Goal: Check status

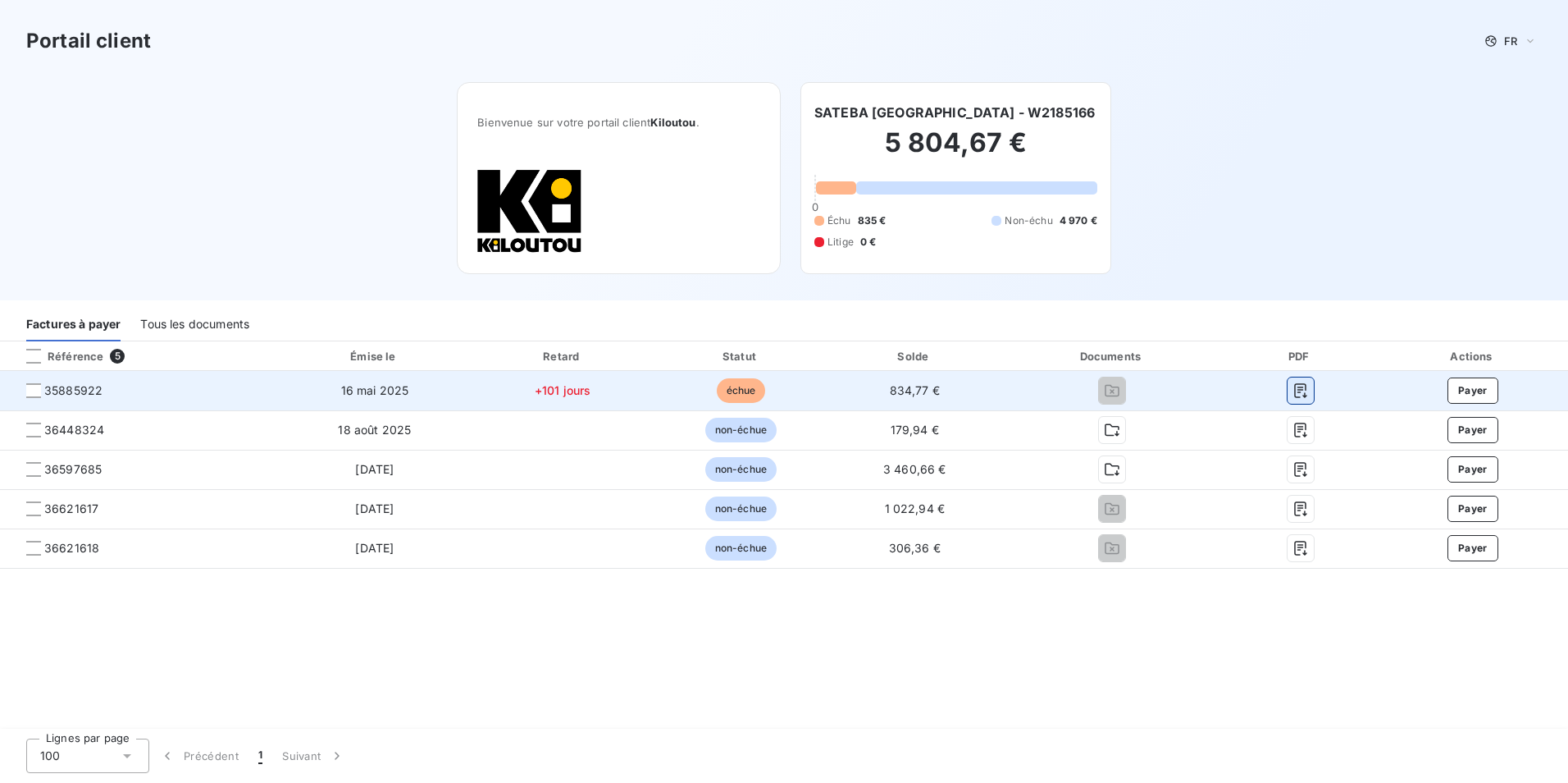
click at [1302, 386] on icon "button" at bounding box center [1300, 391] width 16 height 16
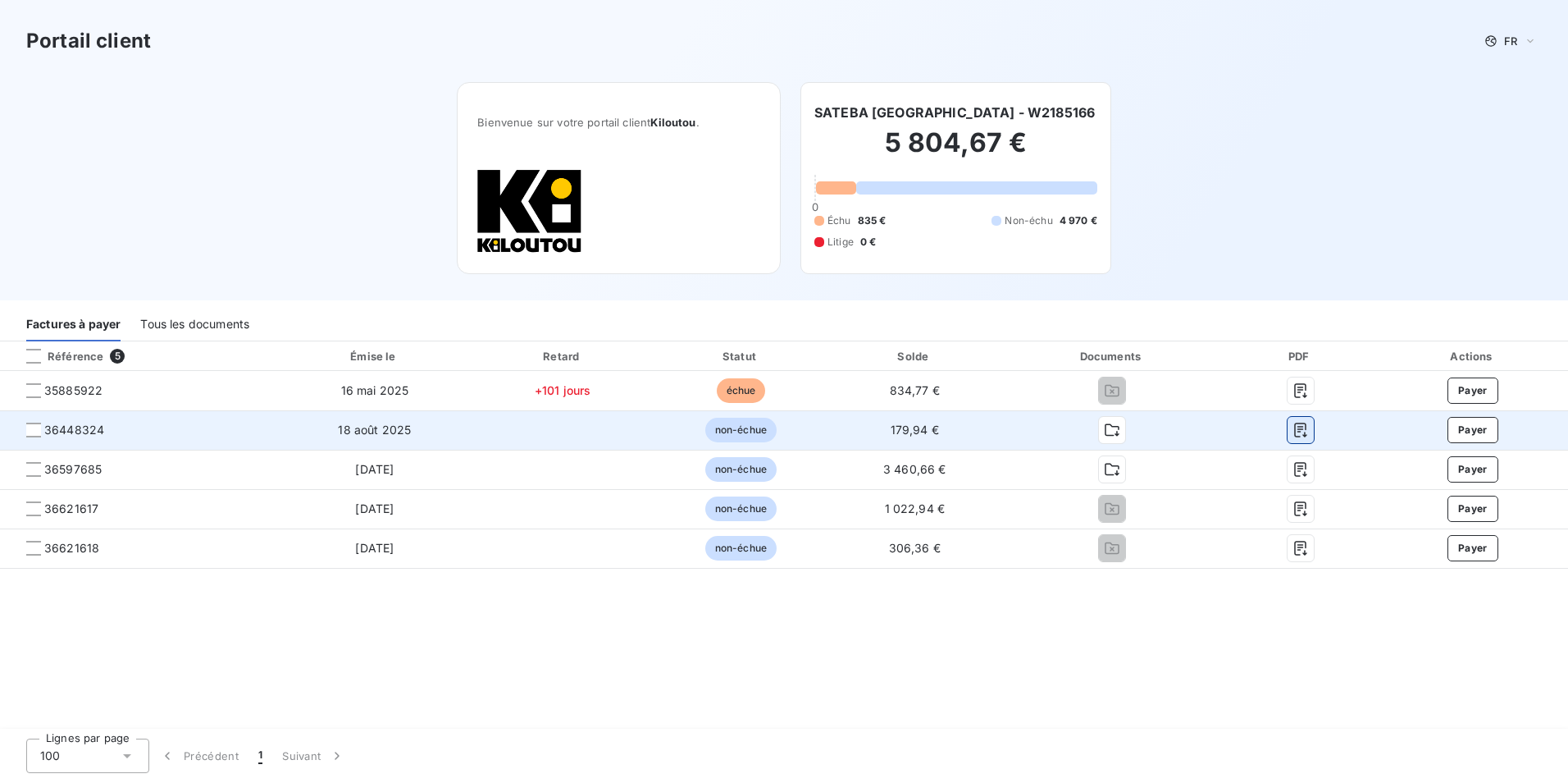
click at [1304, 431] on icon "button" at bounding box center [1300, 429] width 16 height 16
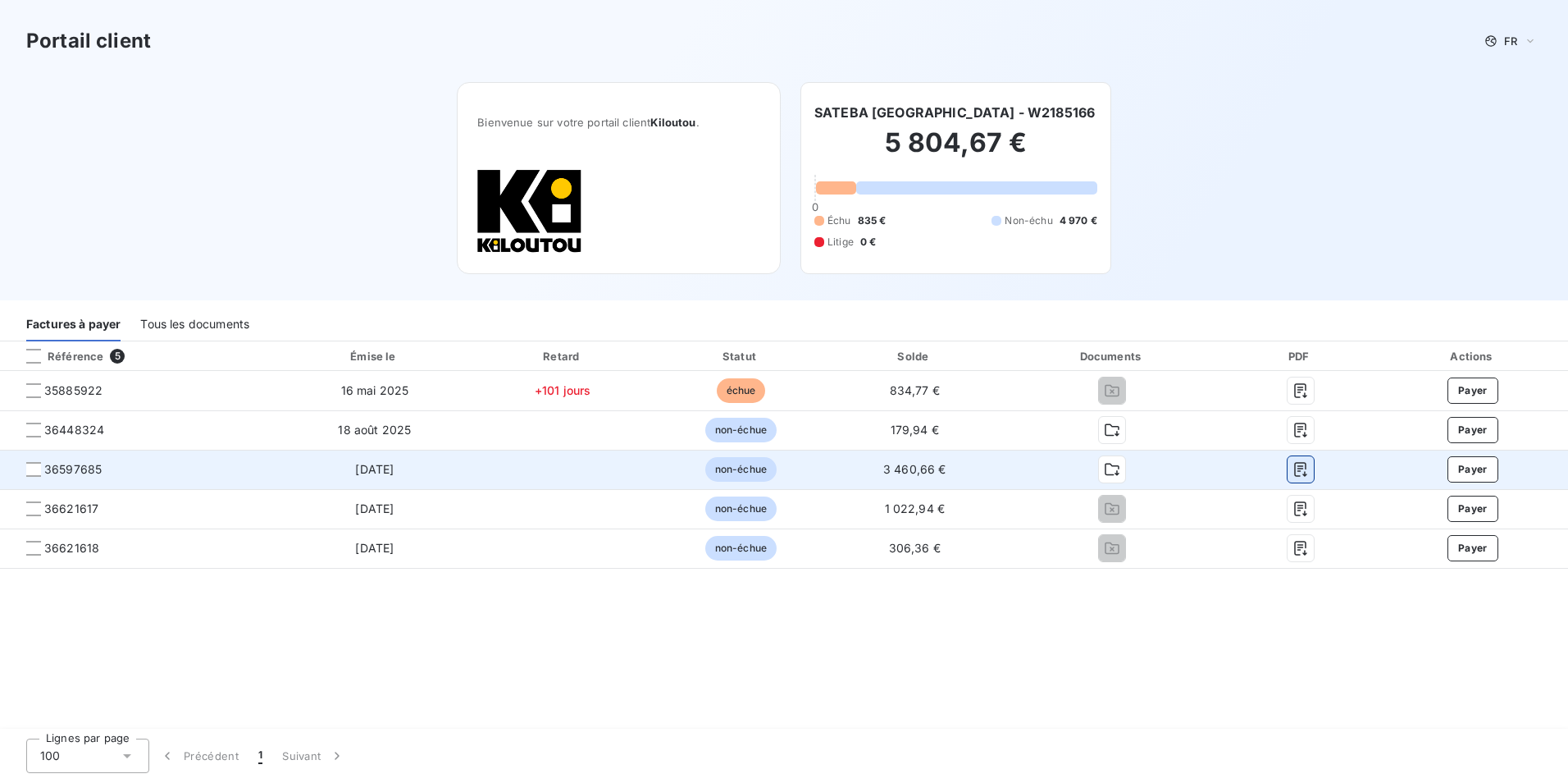
click at [1299, 478] on button "button" at bounding box center [1300, 469] width 26 height 26
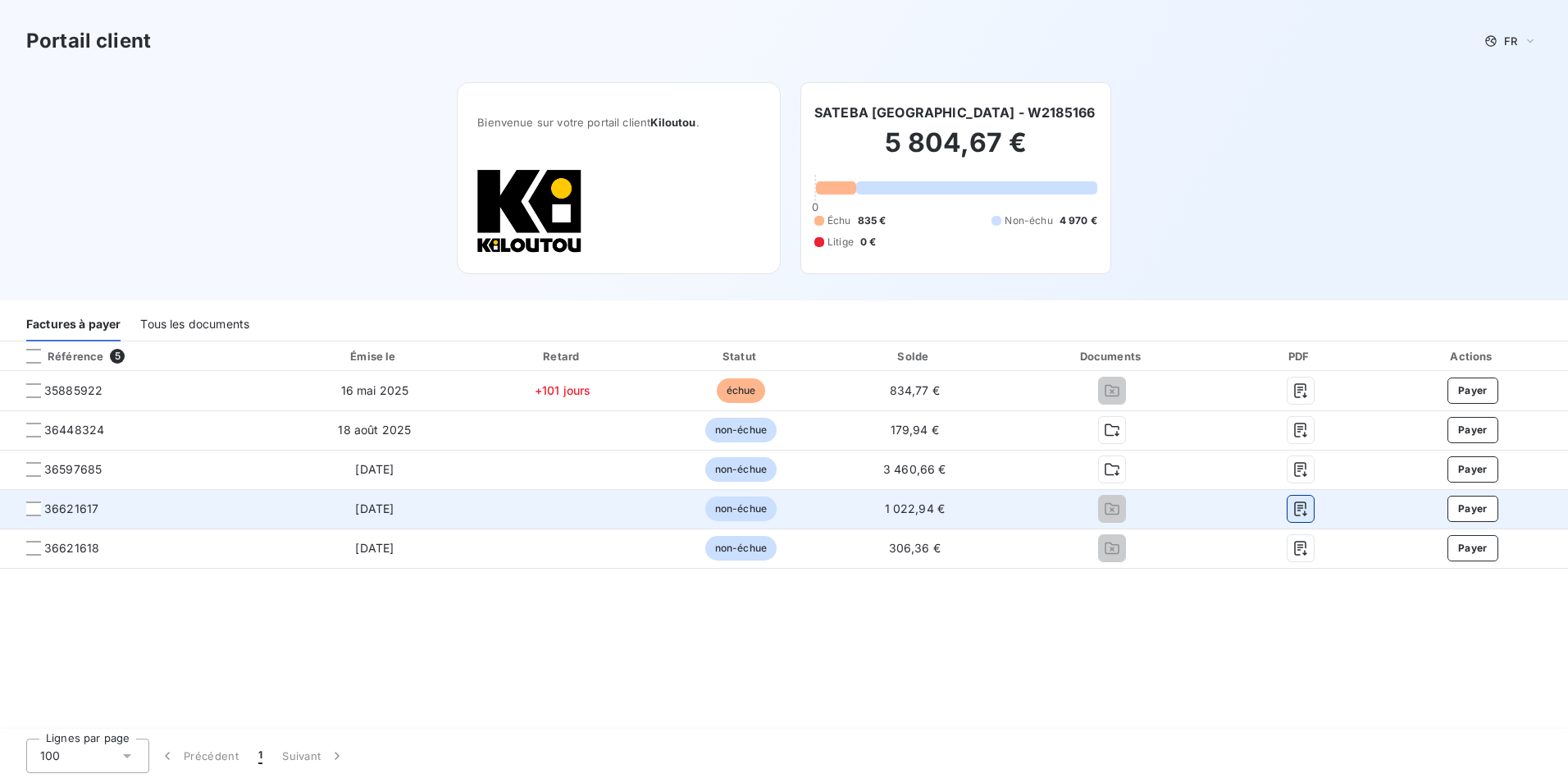
click at [1302, 511] on icon "button" at bounding box center [1300, 509] width 16 height 16
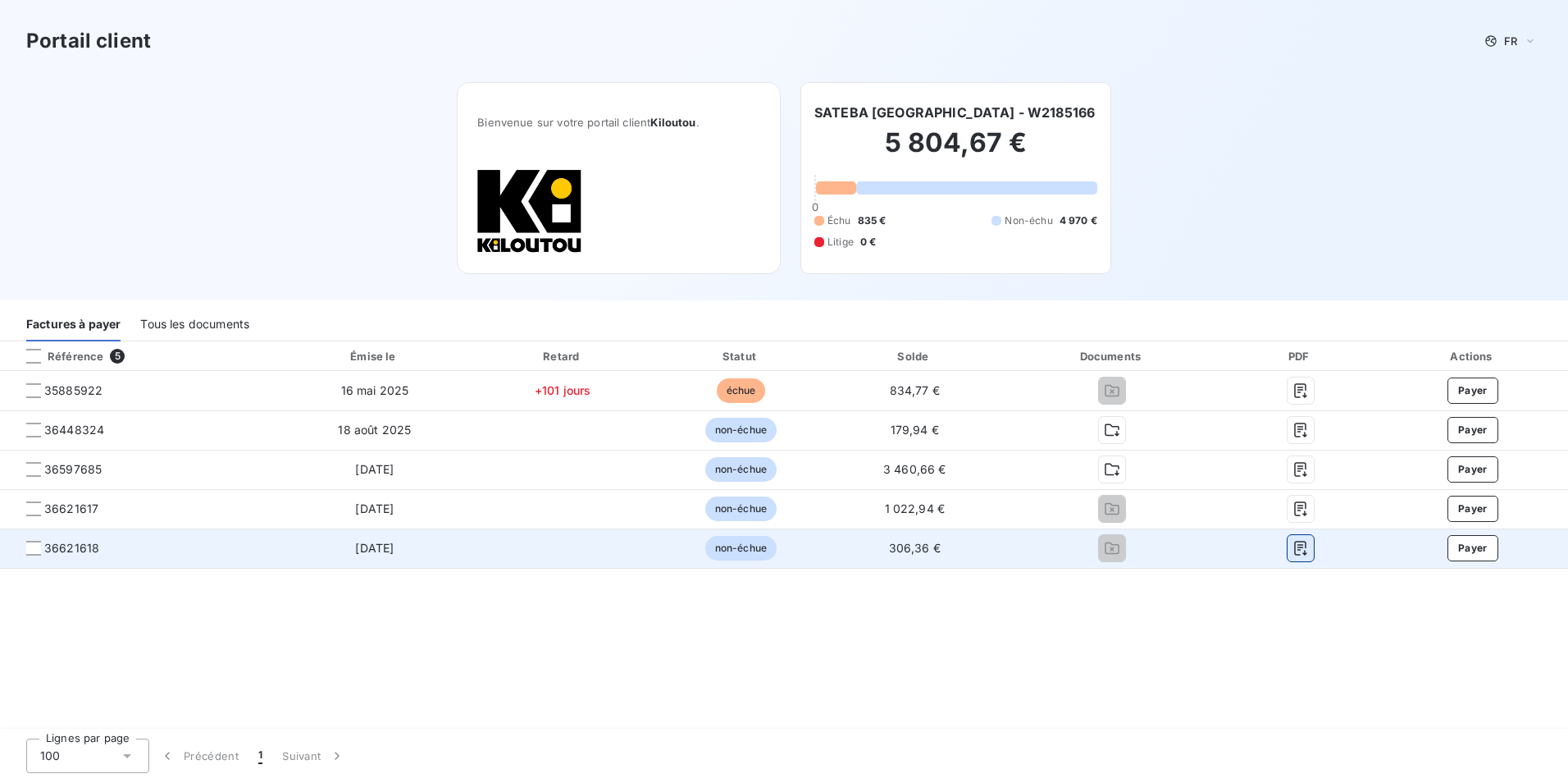
click at [1300, 544] on icon "button" at bounding box center [1300, 548] width 16 height 16
